Goal: Check status: Check status

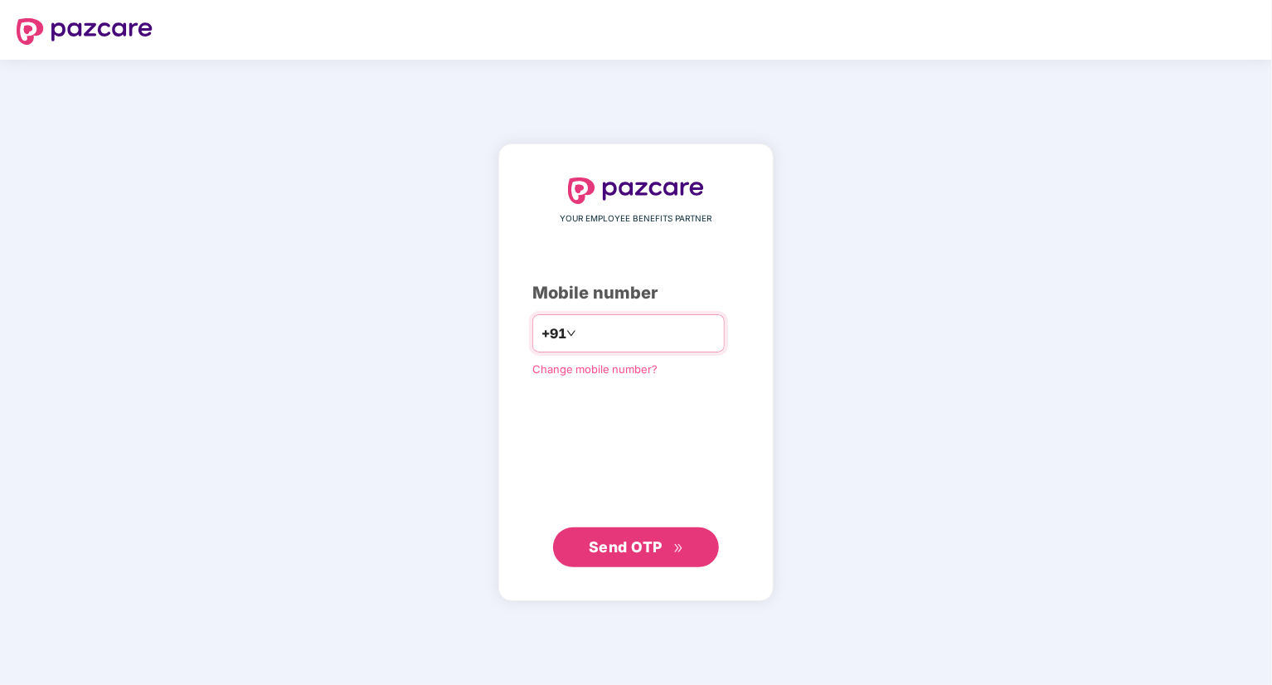
drag, startPoint x: 0, startPoint y: 0, endPoint x: 604, endPoint y: 339, distance: 692.3
click at [604, 339] on input "number" at bounding box center [648, 333] width 136 height 27
type input "**********"
click at [646, 548] on span "Send OTP" at bounding box center [626, 545] width 74 height 17
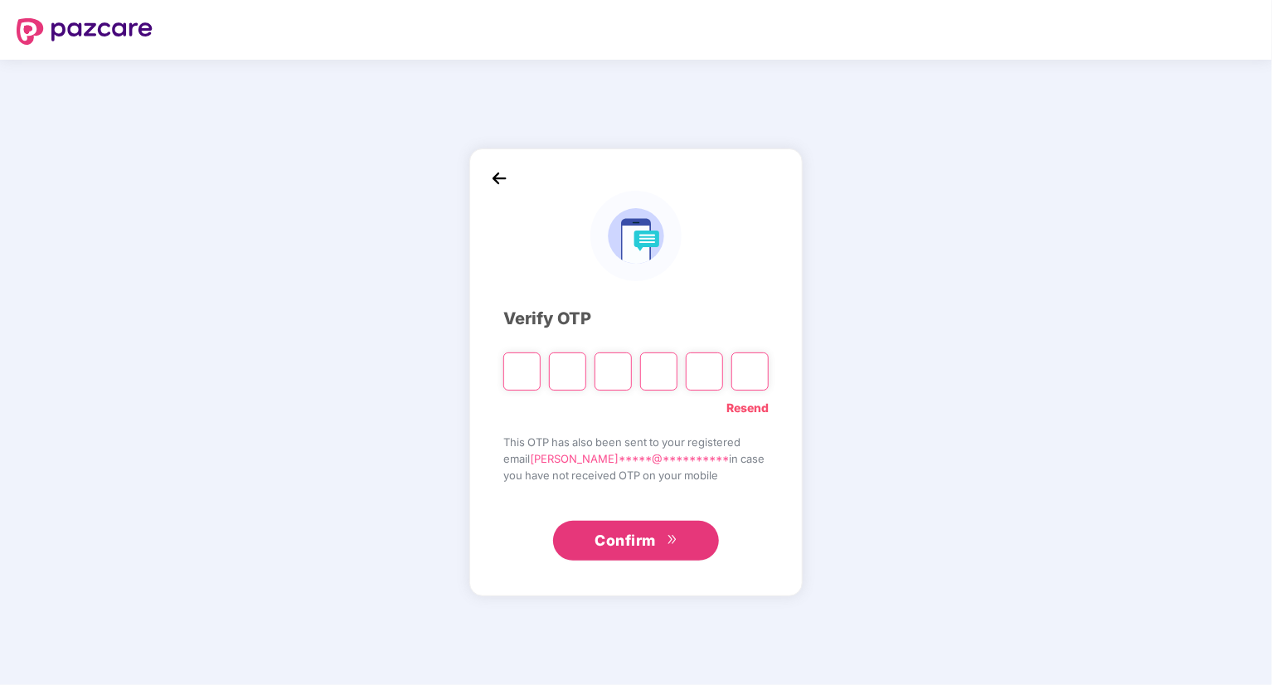
type input "*"
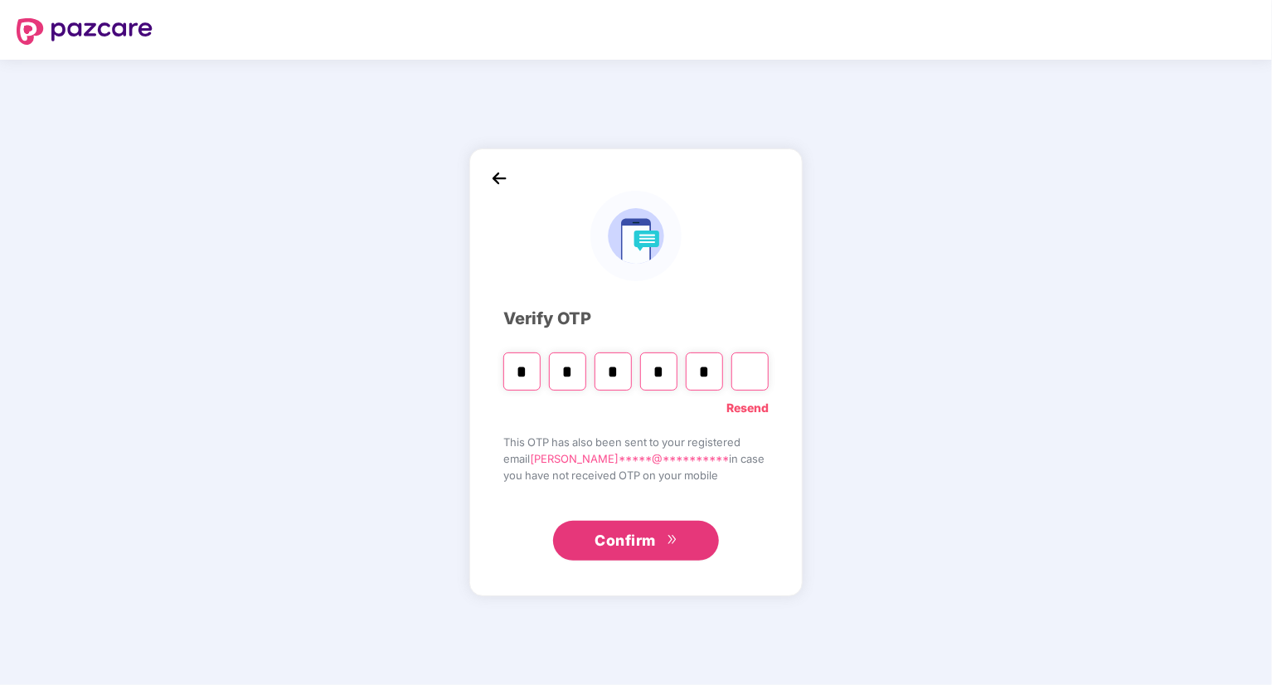
type input "*"
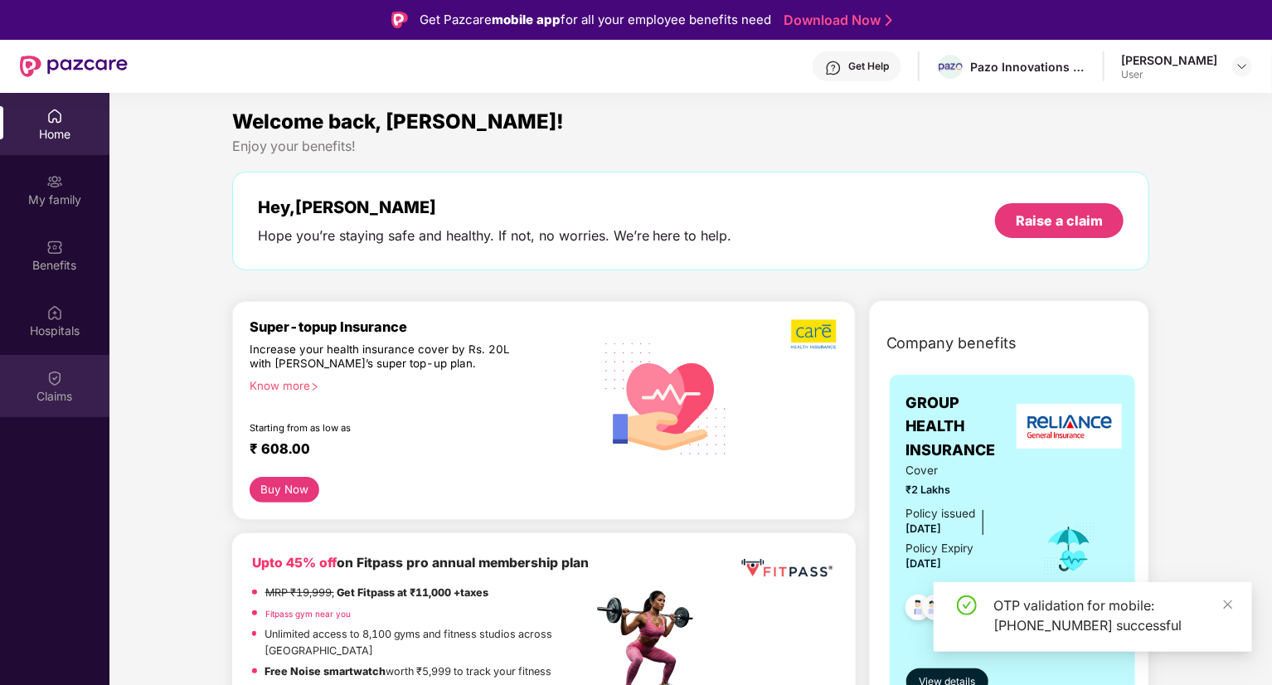
click at [67, 369] on div "Claims" at bounding box center [54, 386] width 109 height 62
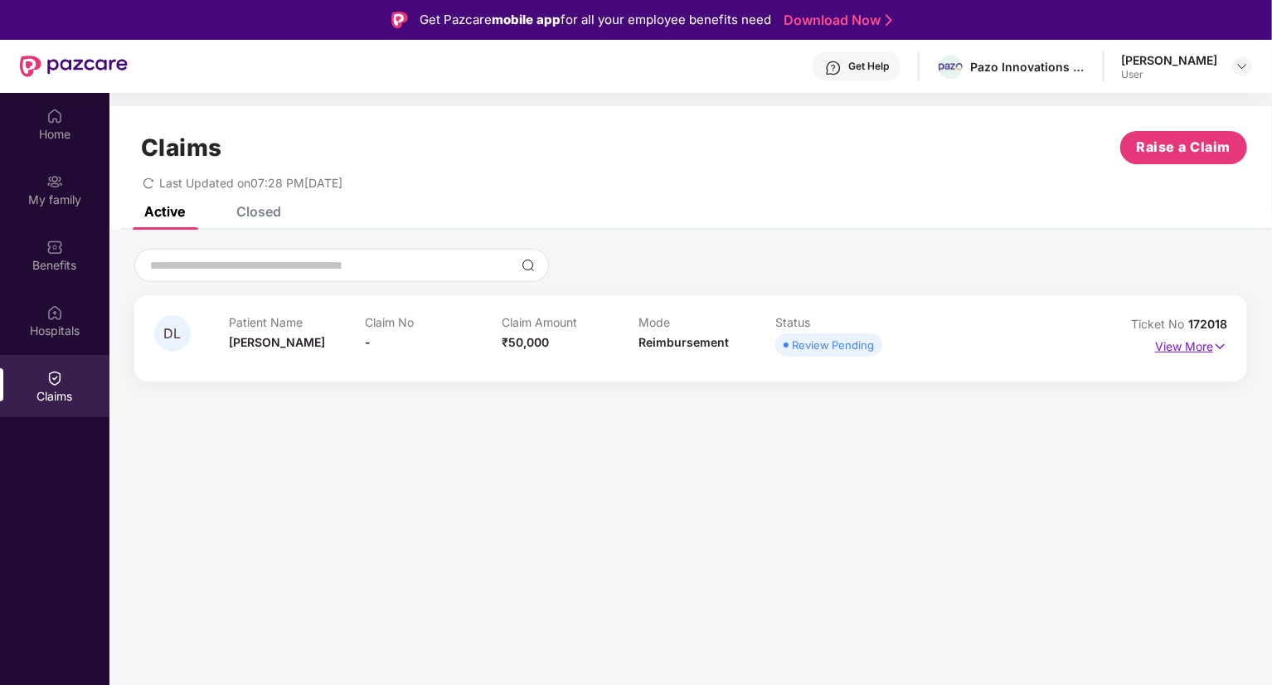
click at [1209, 352] on p "View More" at bounding box center [1191, 344] width 72 height 22
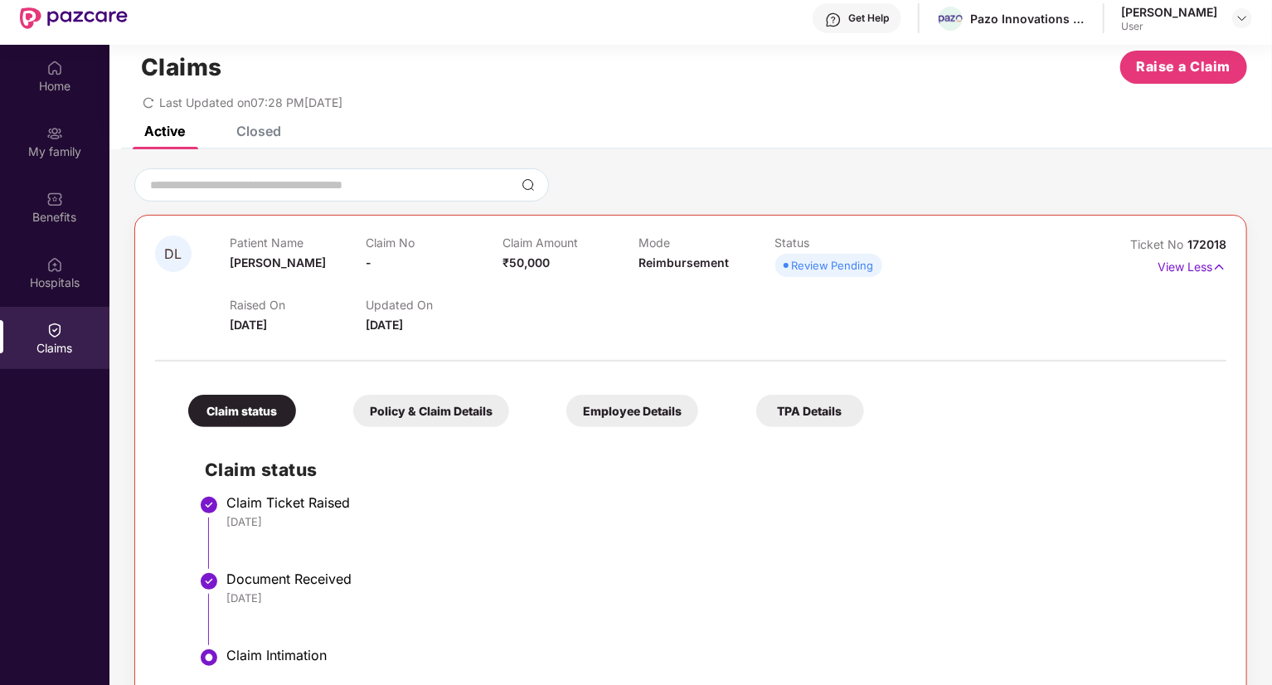
scroll to position [93, 0]
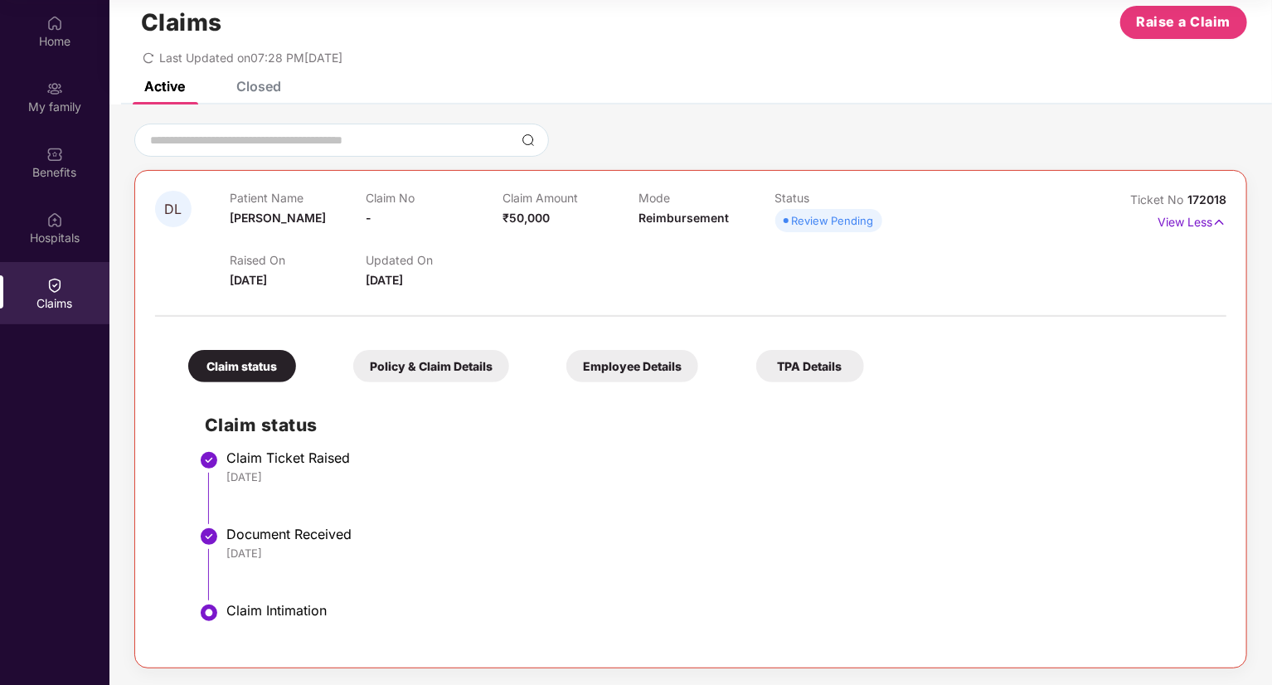
click at [774, 360] on div "TPA Details" at bounding box center [810, 366] width 108 height 32
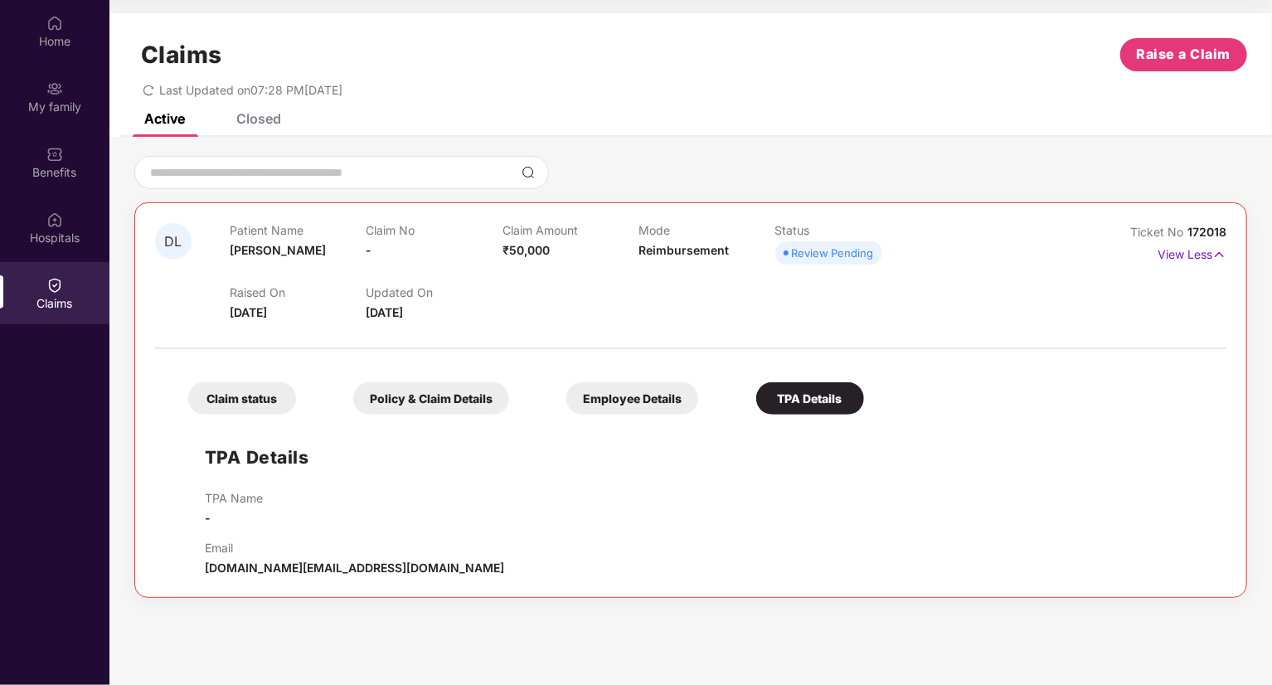
scroll to position [0, 0]
click at [242, 404] on div "Claim status" at bounding box center [242, 398] width 108 height 32
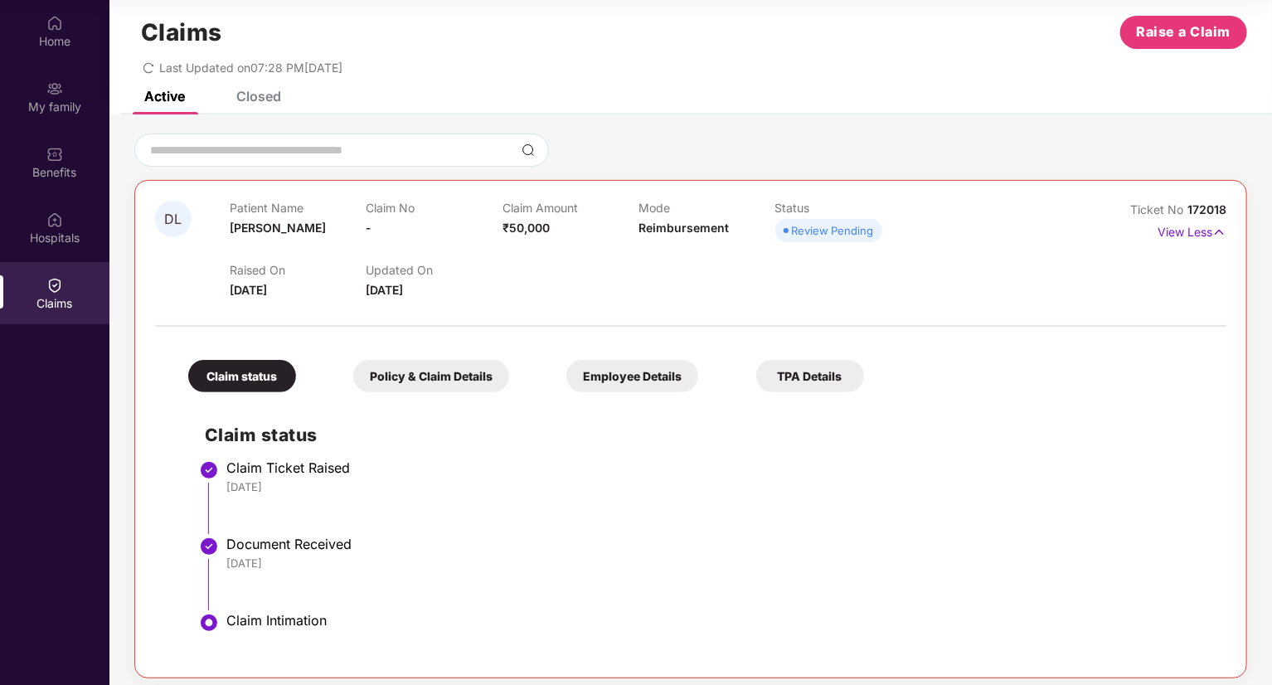
scroll to position [32, 0]
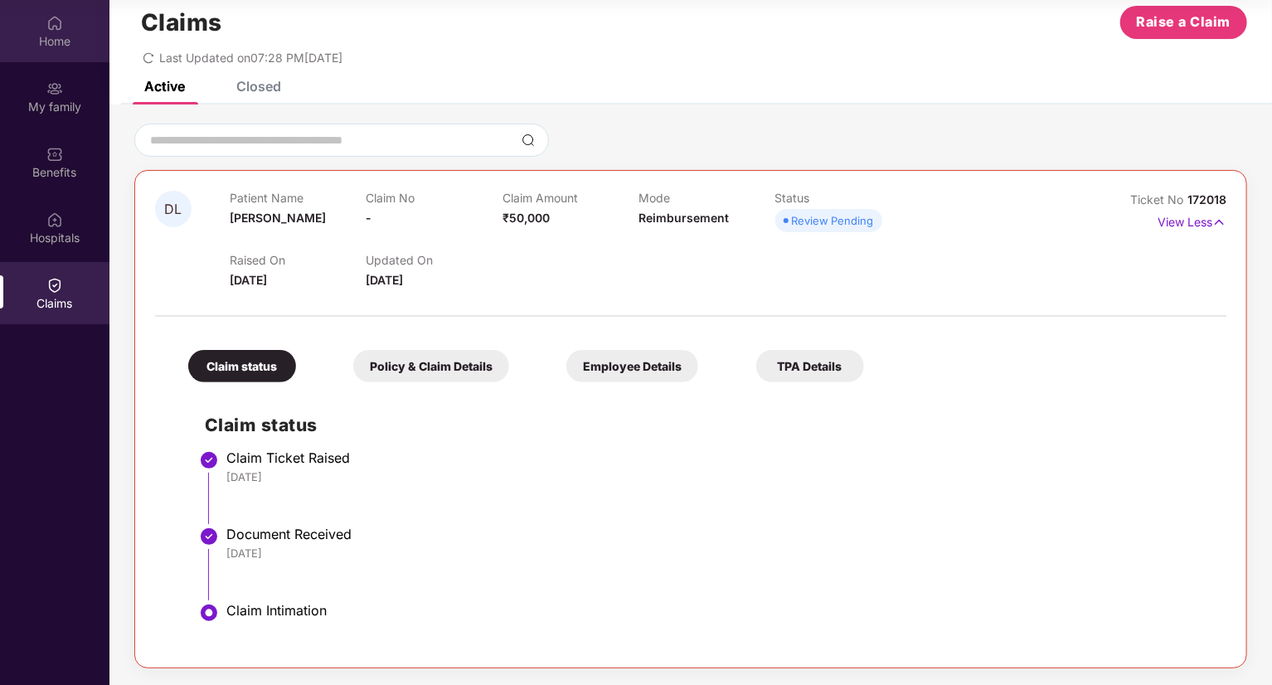
click at [69, 46] on div "Home" at bounding box center [54, 41] width 109 height 17
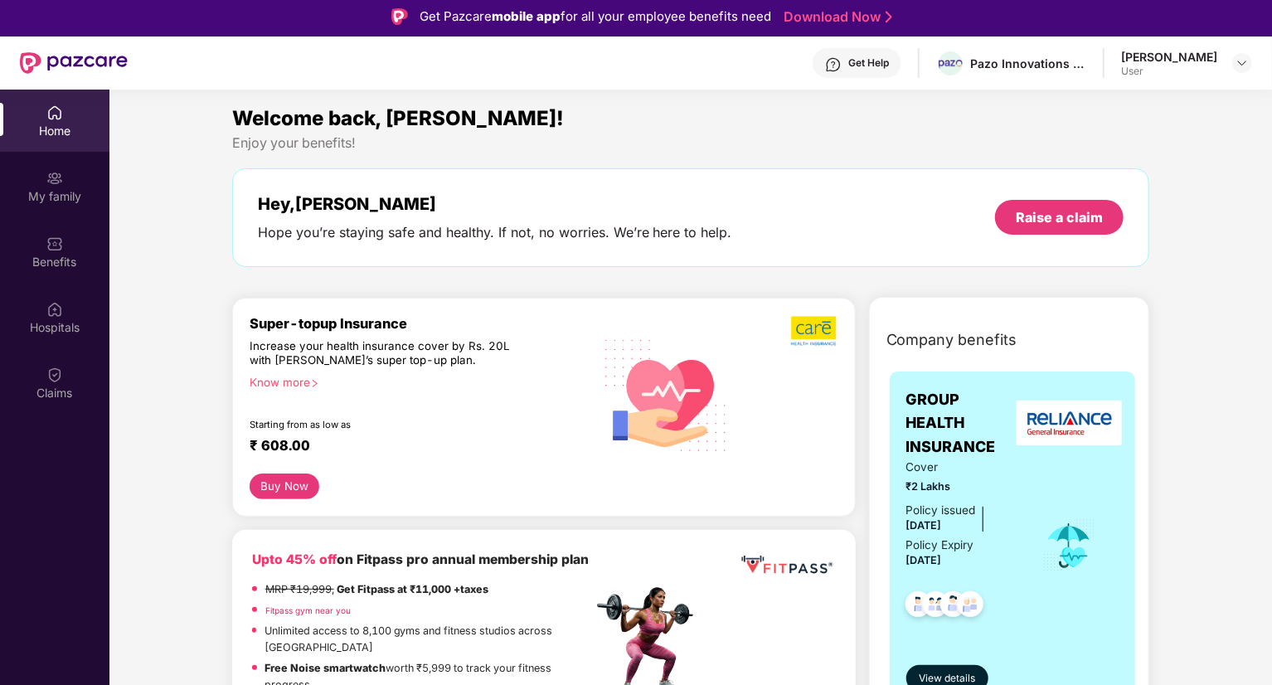
scroll to position [0, 0]
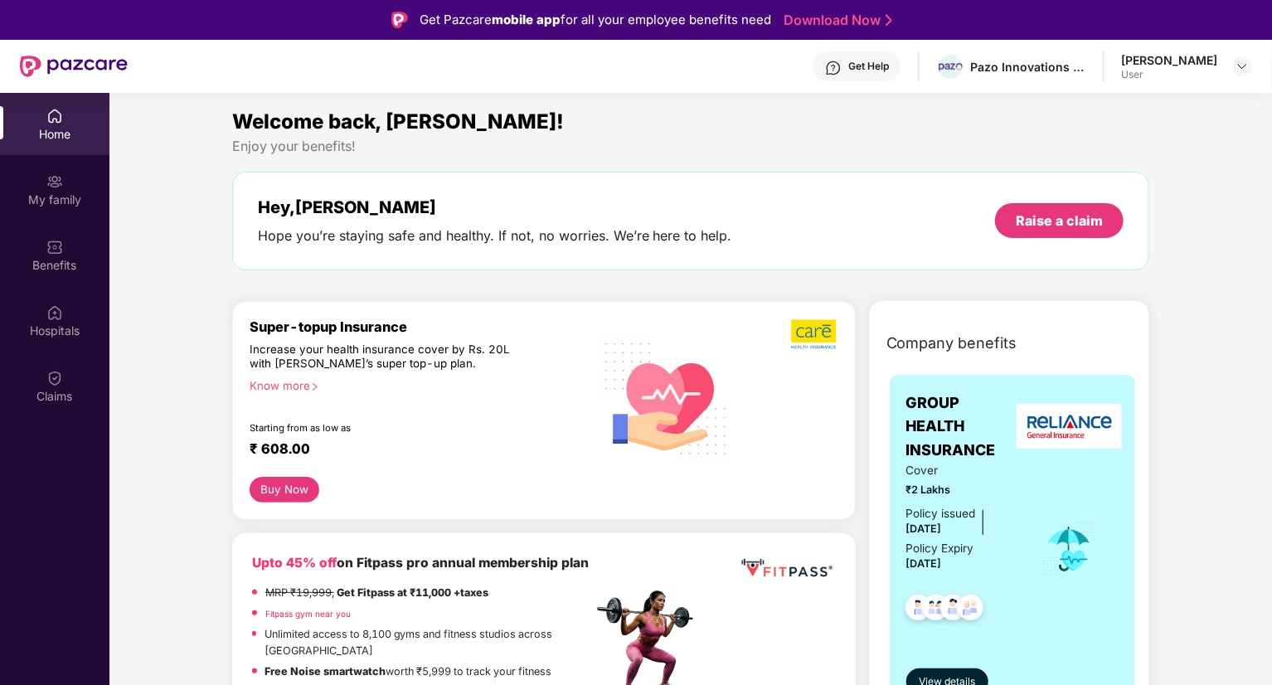
click at [1191, 58] on div "[PERSON_NAME]" at bounding box center [1169, 60] width 96 height 16
click at [1228, 65] on div "[PERSON_NAME] User" at bounding box center [1186, 66] width 131 height 29
click at [1238, 65] on img at bounding box center [1241, 66] width 13 height 13
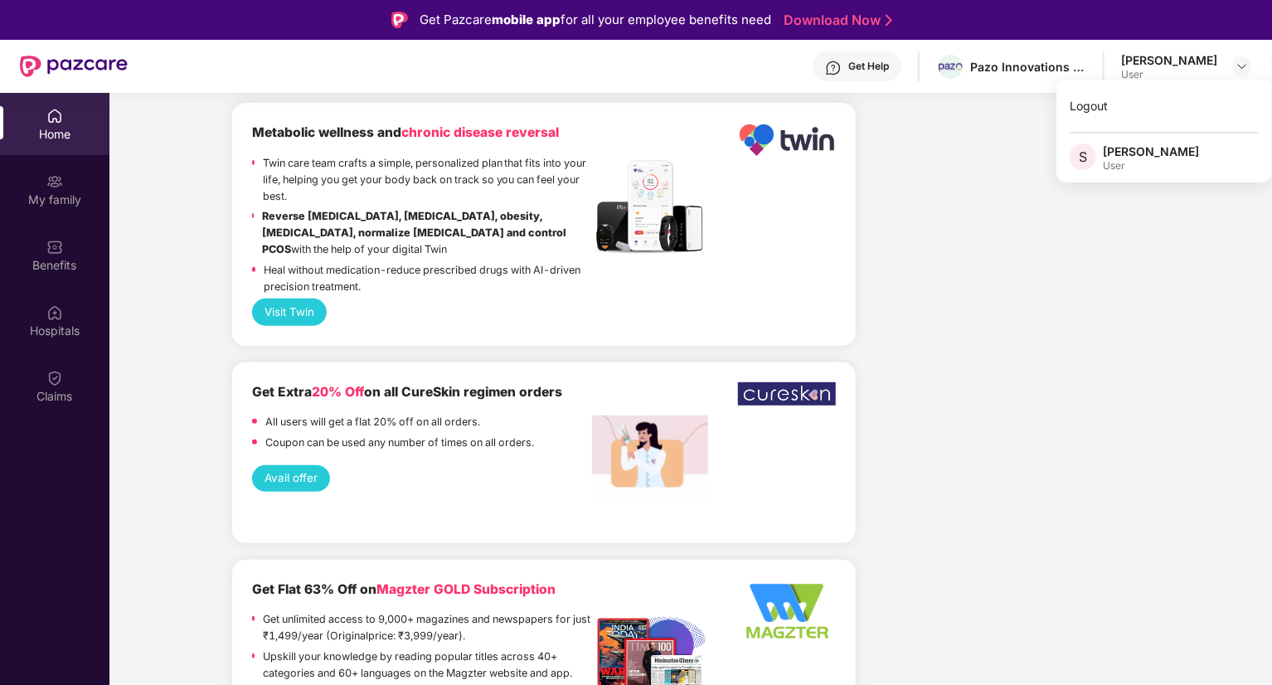
scroll to position [3495, 0]
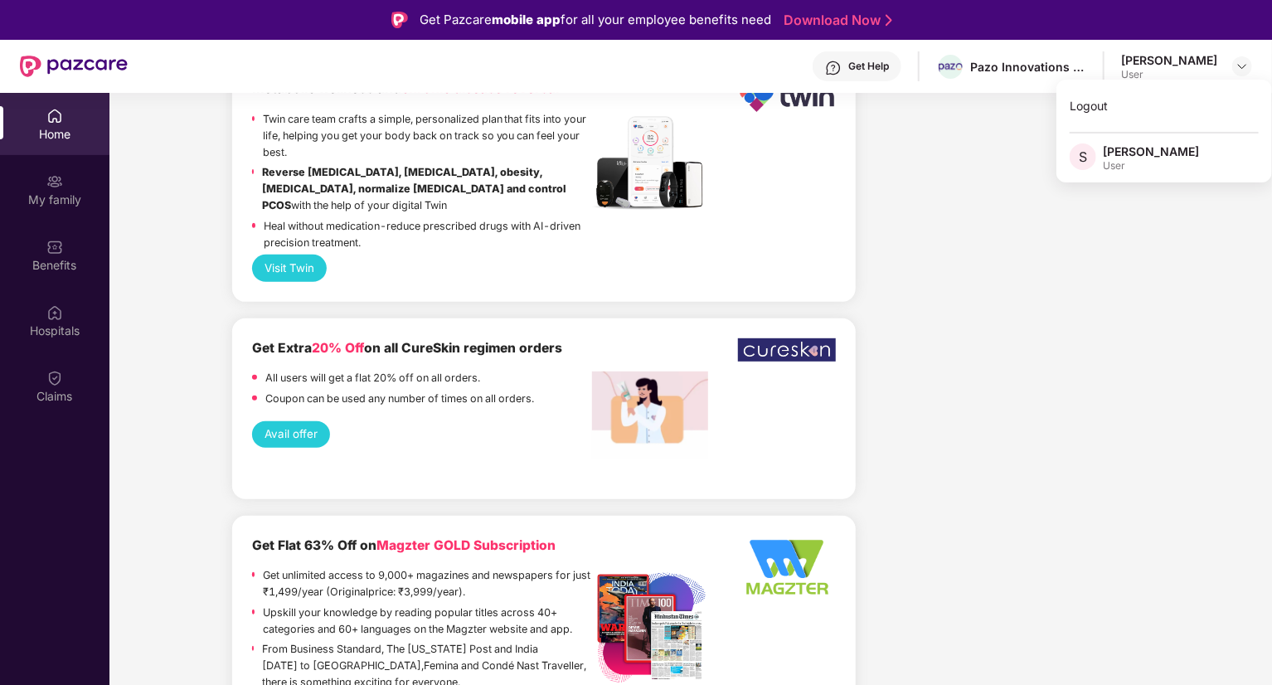
click at [889, 60] on div "Get Help" at bounding box center [868, 66] width 41 height 13
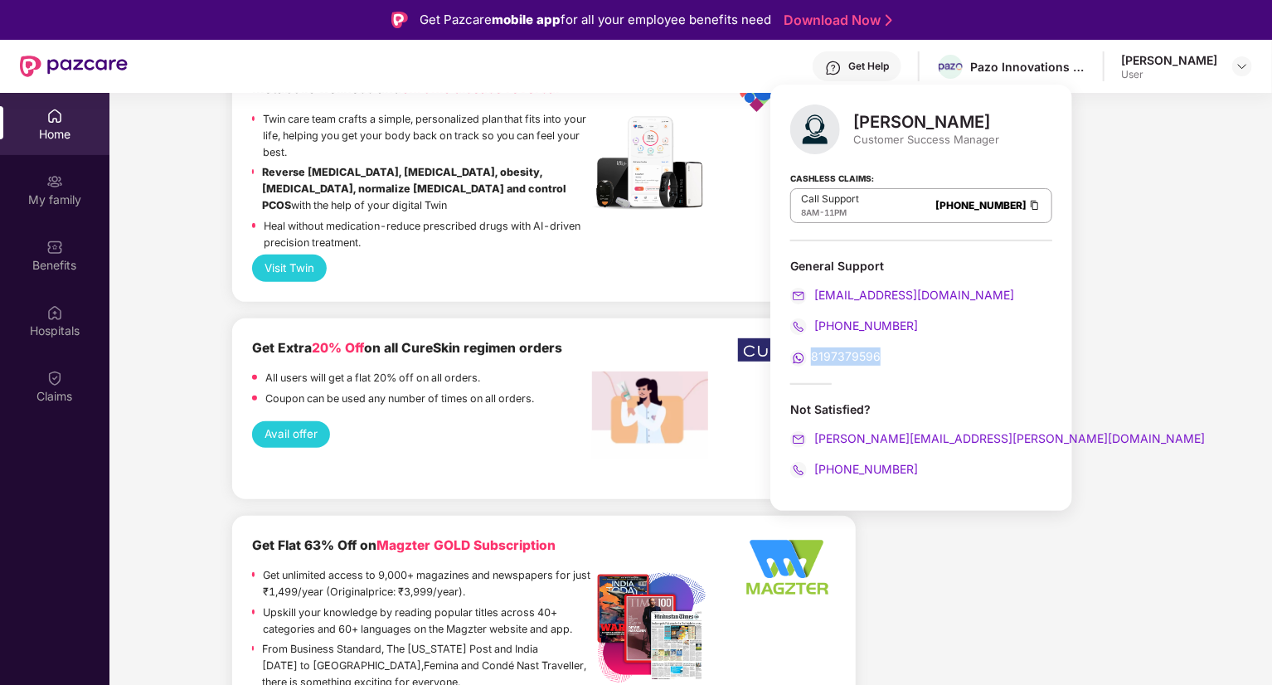
drag, startPoint x: 879, startPoint y: 357, endPoint x: 799, endPoint y: 361, distance: 79.7
click at [799, 361] on div "8197379596" at bounding box center [921, 356] width 262 height 18
copy span "8197379596"
click at [833, 355] on span "8197379596" at bounding box center [846, 356] width 70 height 14
click at [68, 385] on div "Claims" at bounding box center [54, 386] width 109 height 62
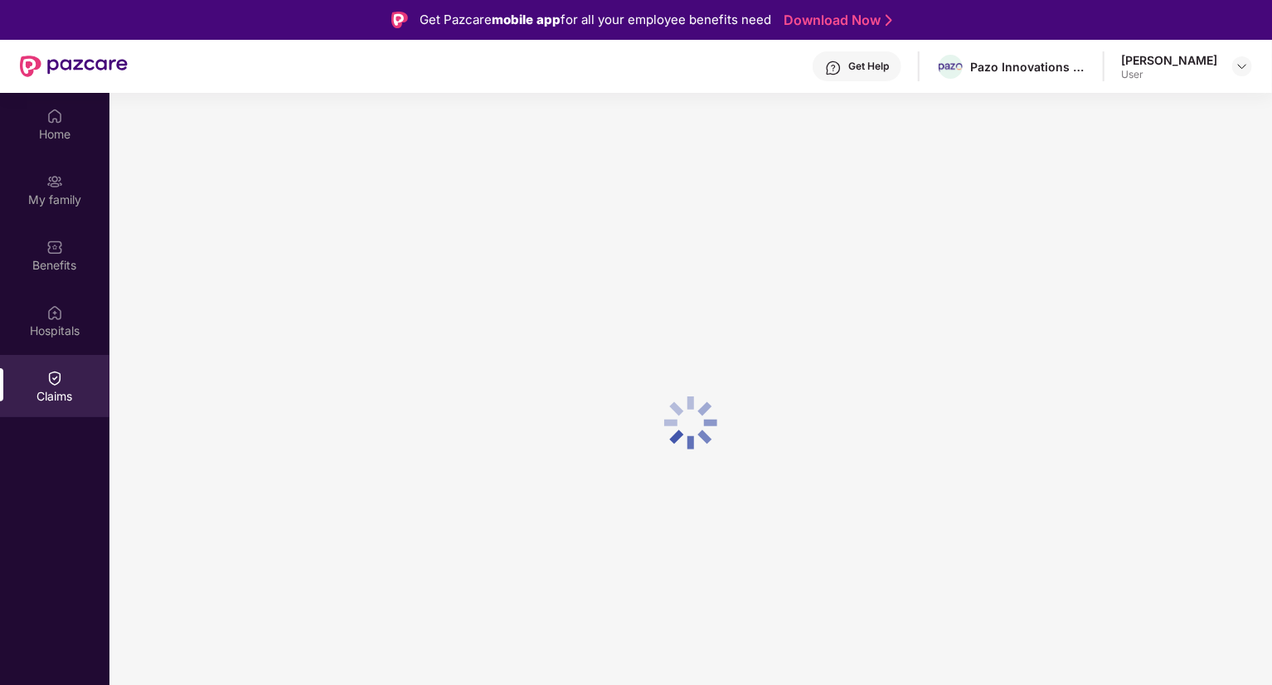
scroll to position [0, 0]
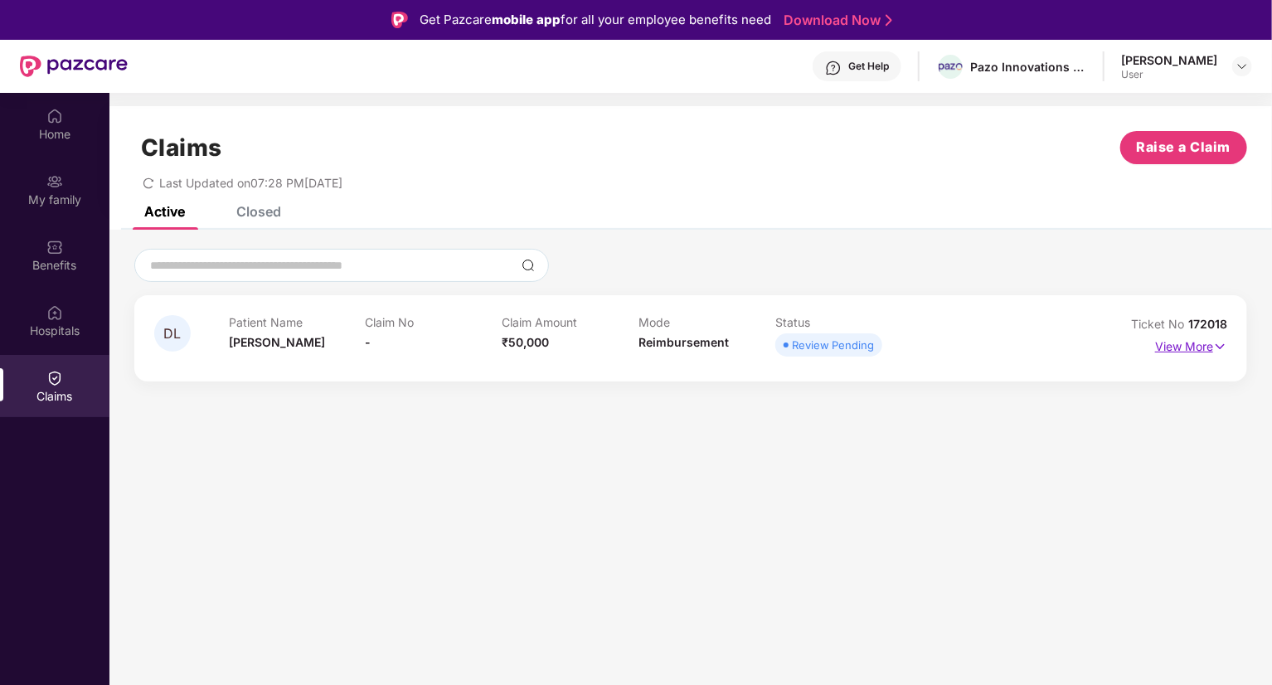
click at [1191, 352] on p "View More" at bounding box center [1191, 344] width 72 height 22
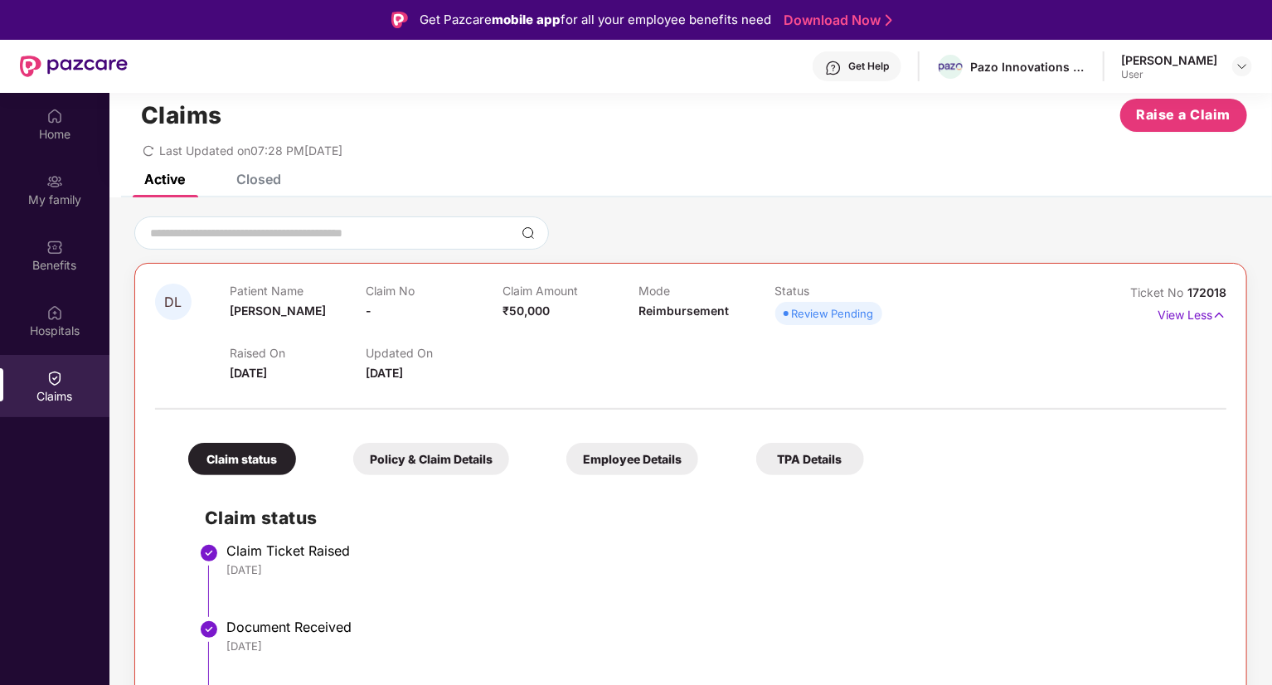
scroll to position [93, 0]
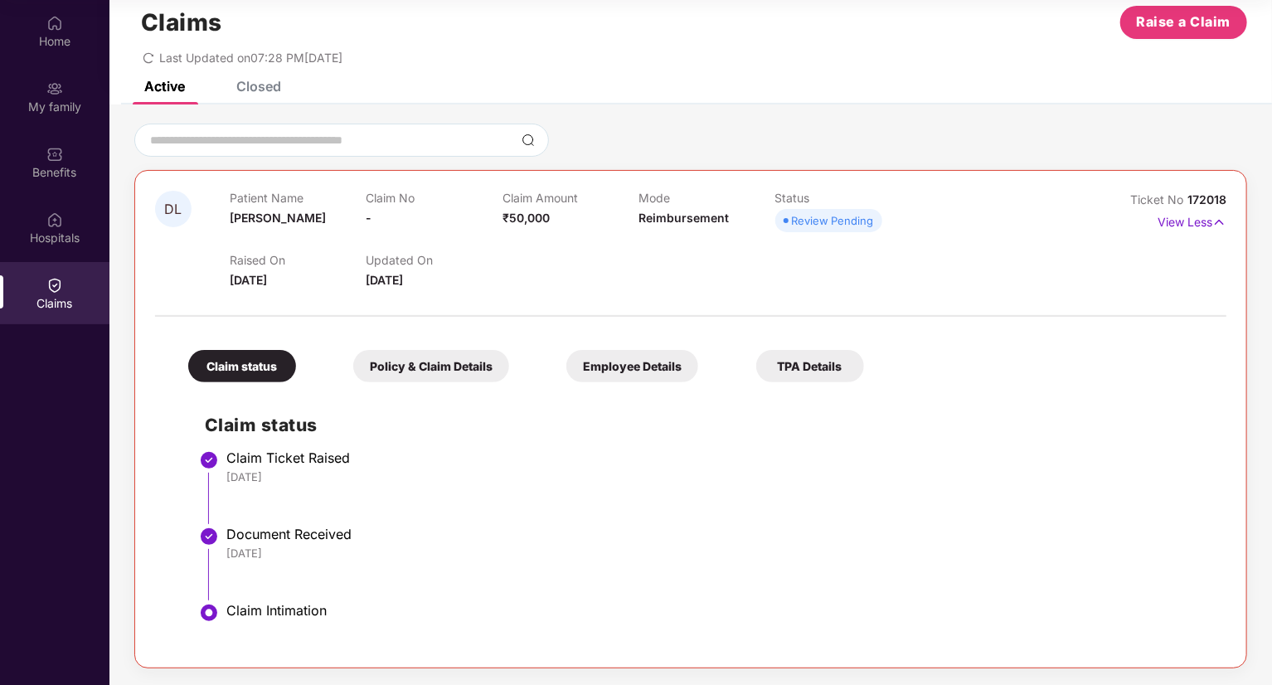
click at [725, 555] on div "[DATE]" at bounding box center [717, 553] width 983 height 15
click at [743, 526] on div "Document Received" at bounding box center [717, 534] width 983 height 17
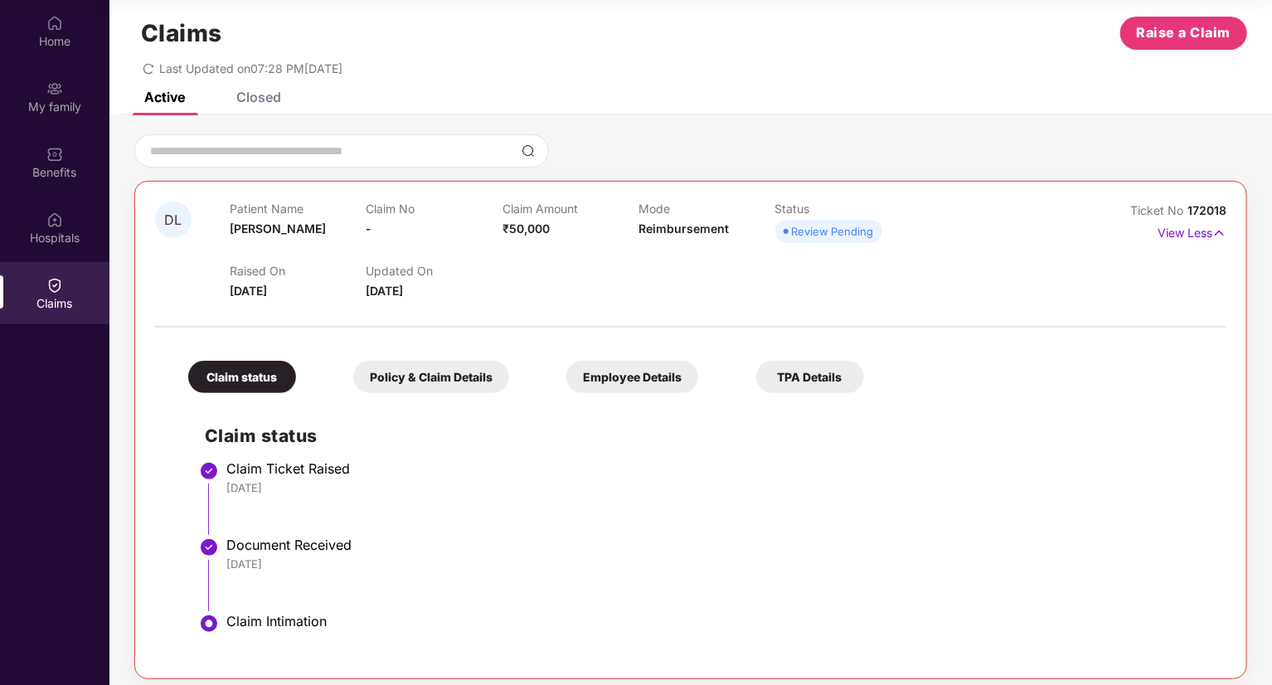
scroll to position [32, 0]
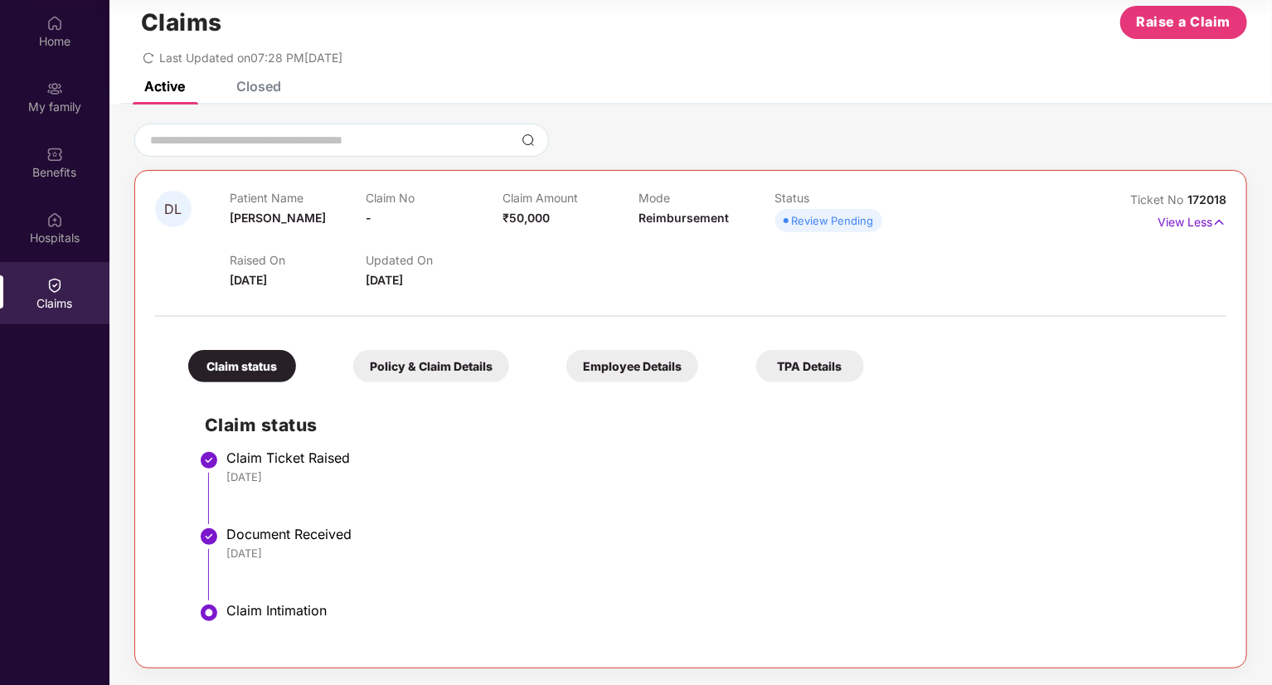
click at [619, 523] on li "Claim Ticket Raised [DATE]" at bounding box center [707, 493] width 1005 height 76
click at [548, 444] on div "Claim status Claim Ticket Raised [DATE] Document Received [DATE] Claim Intimati…" at bounding box center [691, 519] width 1038 height 257
click at [438, 364] on div "Policy & Claim Details" at bounding box center [431, 366] width 156 height 32
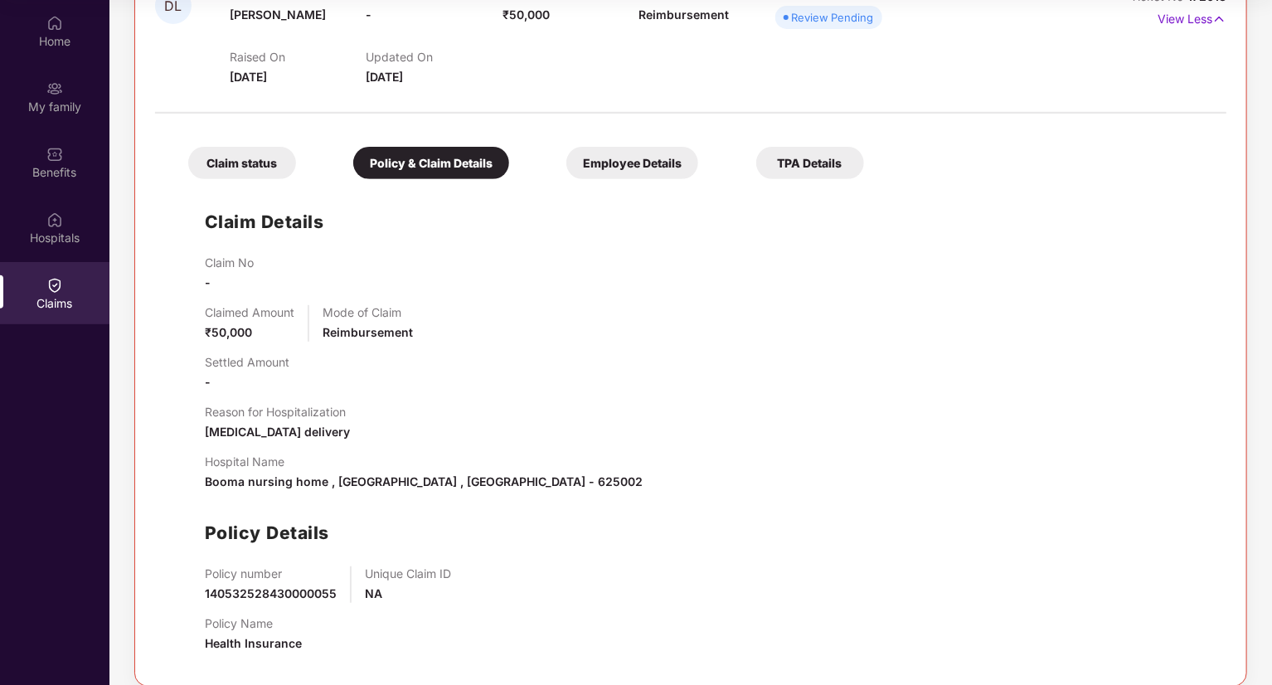
scroll to position [254, 0]
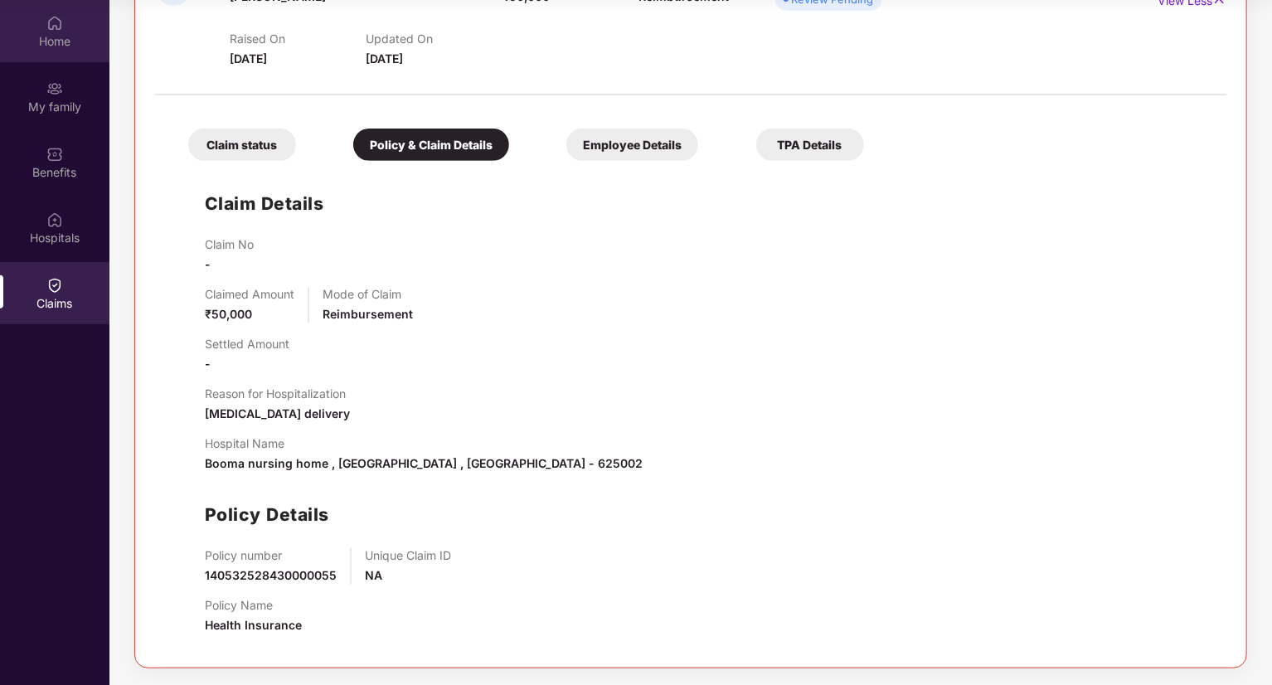
click at [53, 33] on div "Home" at bounding box center [54, 41] width 109 height 17
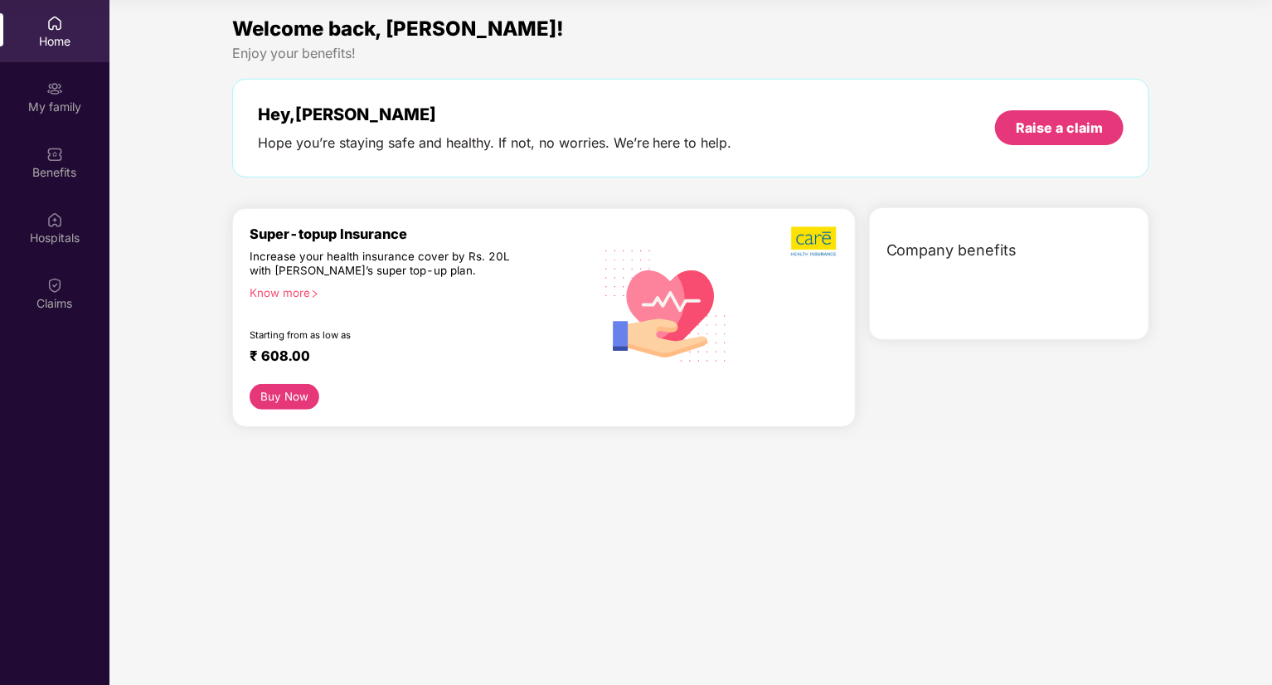
scroll to position [0, 0]
